Goal: Task Accomplishment & Management: Use online tool/utility

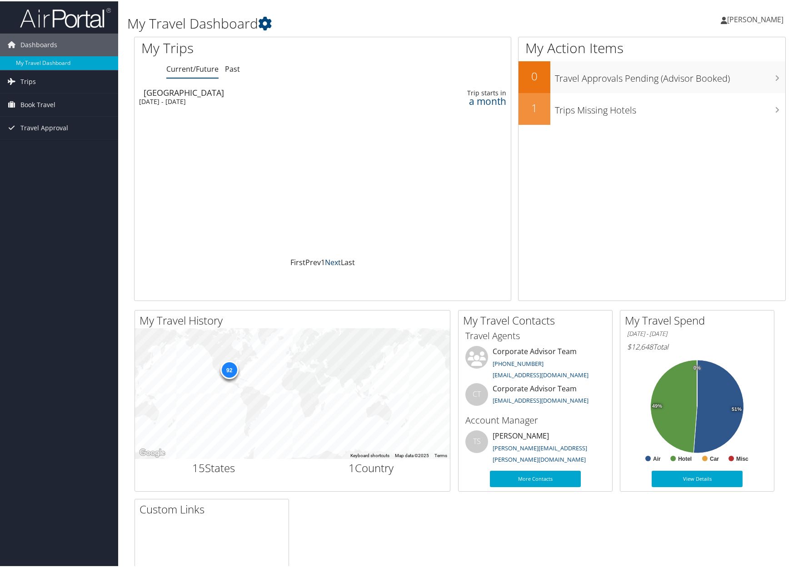
click at [337, 262] on link "Next" at bounding box center [333, 261] width 16 height 10
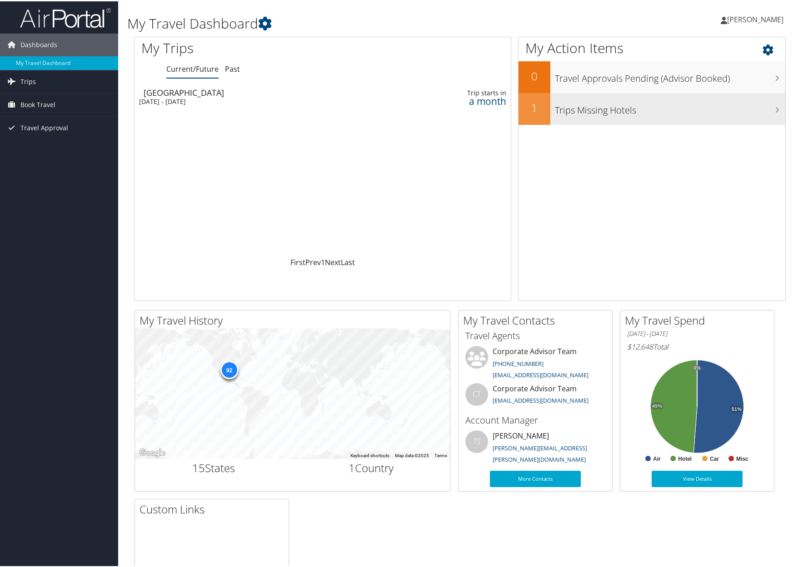
click at [639, 109] on h3 "Trips Missing Hotels" at bounding box center [670, 106] width 230 height 17
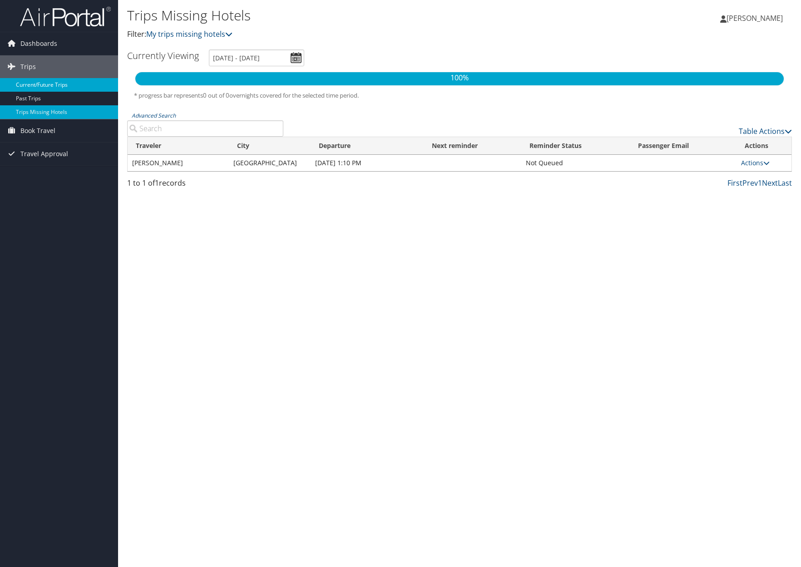
click at [35, 83] on link "Current/Future Trips" at bounding box center [59, 85] width 118 height 14
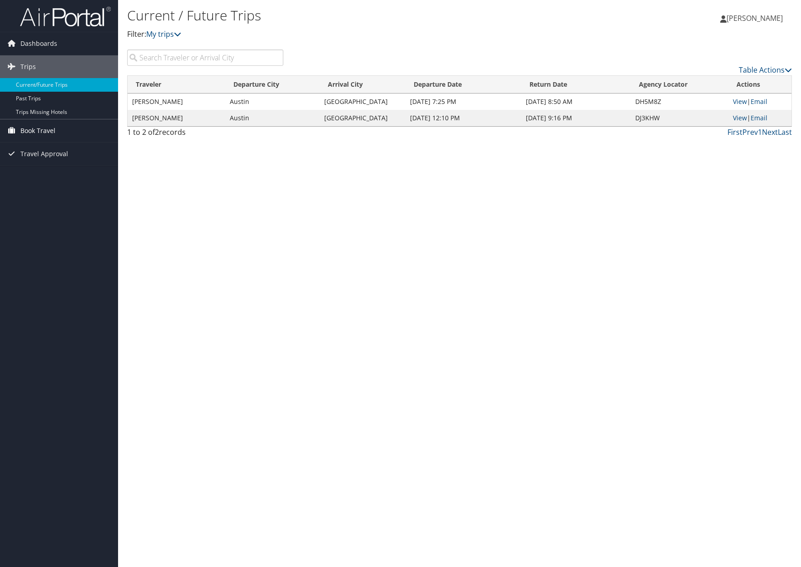
click at [41, 133] on span "Book Travel" at bounding box center [37, 130] width 35 height 23
click at [48, 171] on link "Book/Manage Online Trips" at bounding box center [59, 176] width 118 height 14
